Goal: Task Accomplishment & Management: Manage account settings

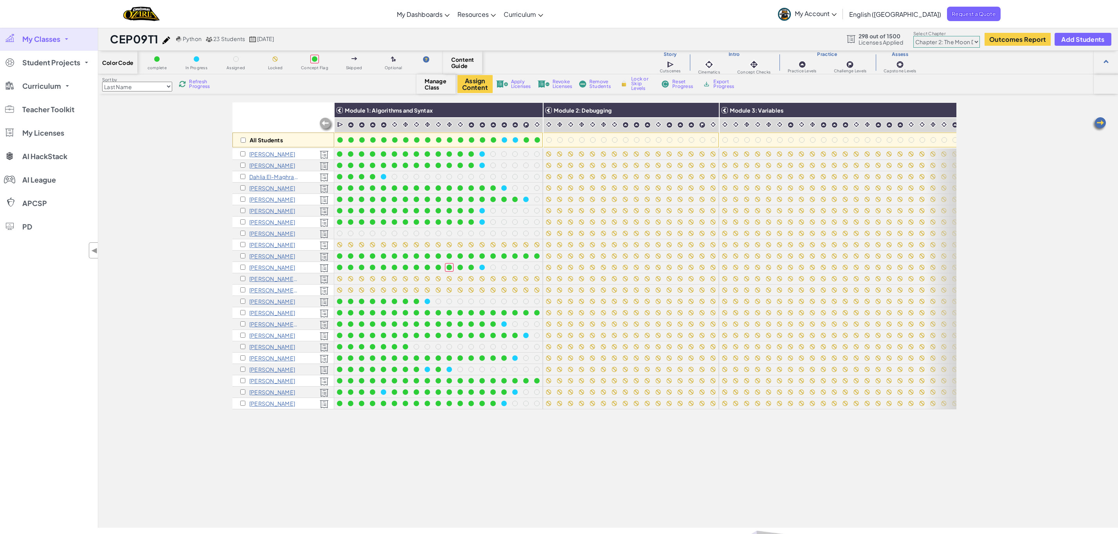
select select "5d8a57abe8919b28d5113af1"
click at [46, 40] on span "My Classes" at bounding box center [41, 39] width 38 height 7
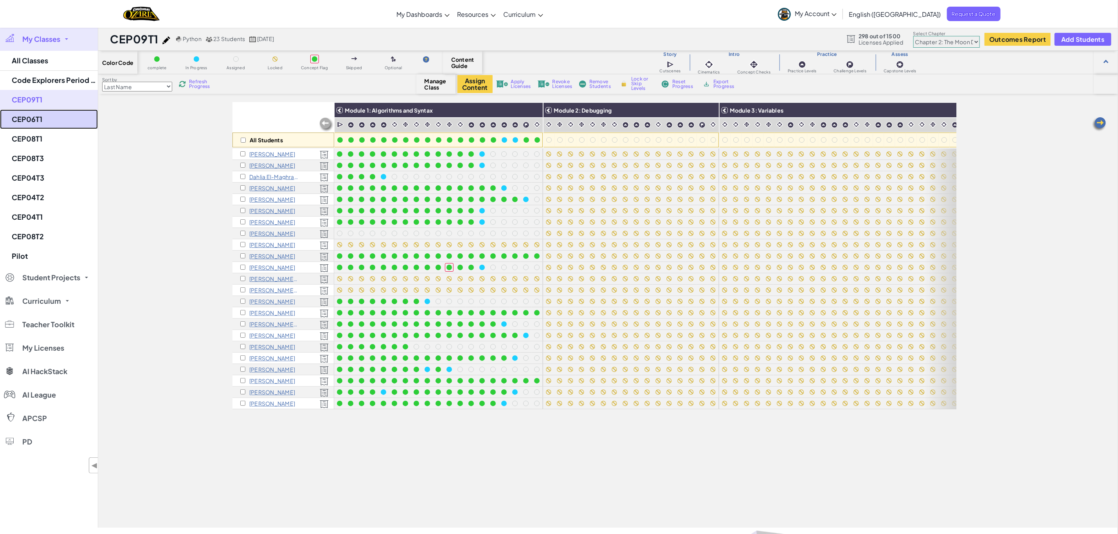
click at [36, 119] on link "CEP06T1" at bounding box center [49, 120] width 98 height 20
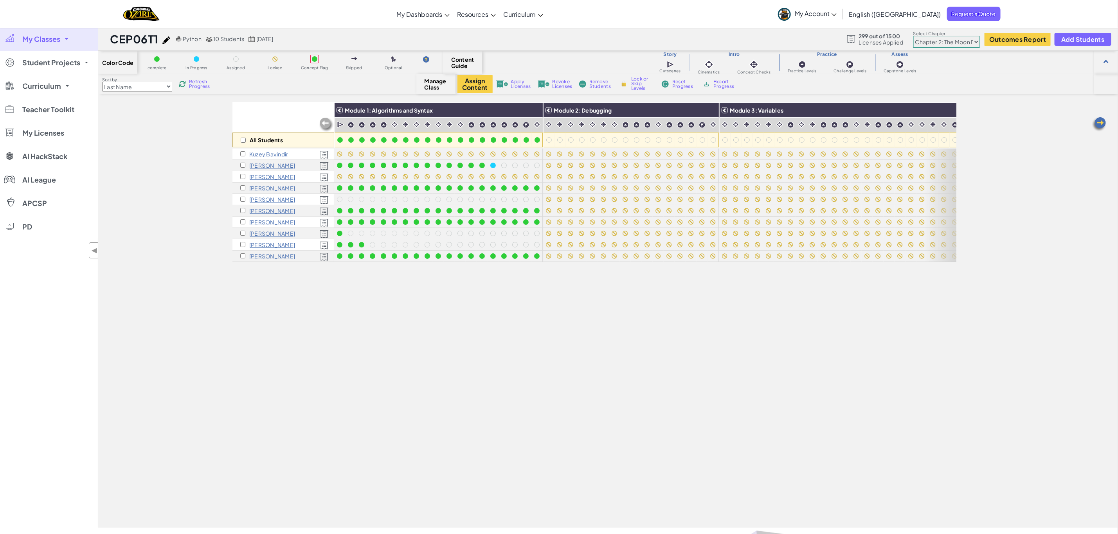
click at [951, 43] on select "Chapter 1: Sky Mountain Chapter 2: The Moon Dancers Chapter 3: The Phoenix Land…" at bounding box center [946, 42] width 67 height 12
select select "5d41d731a8d1836b5aa3cba1"
click at [913, 36] on select "Chapter 1: Sky Mountain Chapter 2: The Moon Dancers Chapter 3: The Phoenix Land…" at bounding box center [946, 42] width 67 height 12
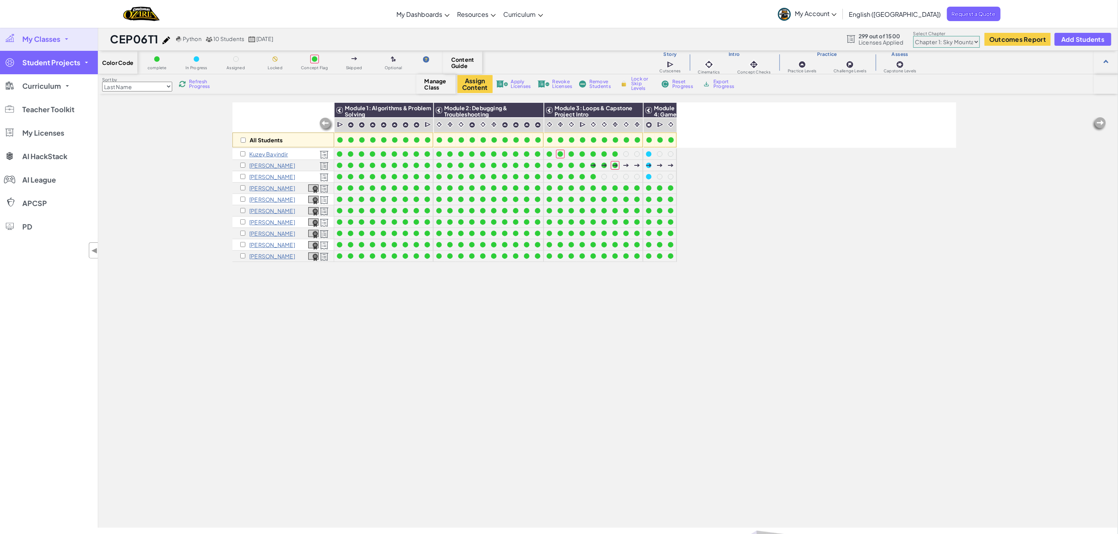
click at [73, 62] on span "Student Projects" at bounding box center [51, 62] width 58 height 7
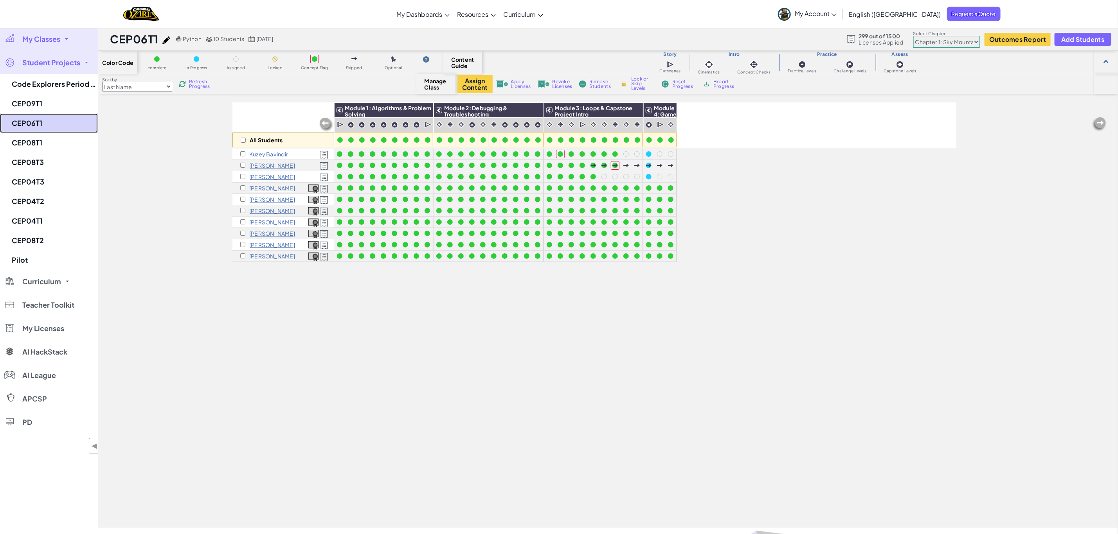
click at [33, 116] on link "CEP06T1" at bounding box center [49, 123] width 98 height 20
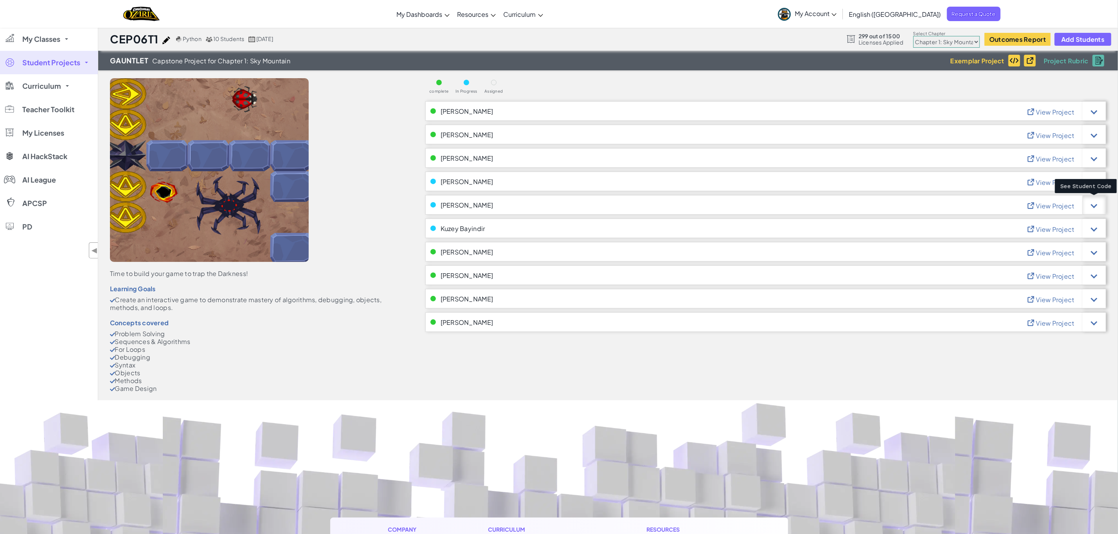
click at [1097, 208] on div at bounding box center [1093, 205] width 23 height 20
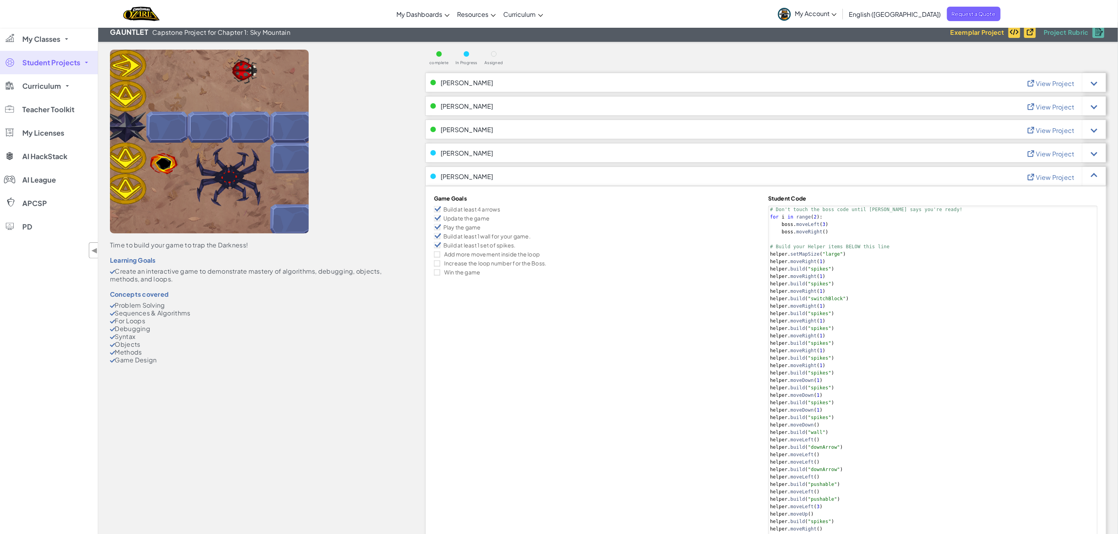
scroll to position [27, 0]
